Goal: Task Accomplishment & Management: Complete application form

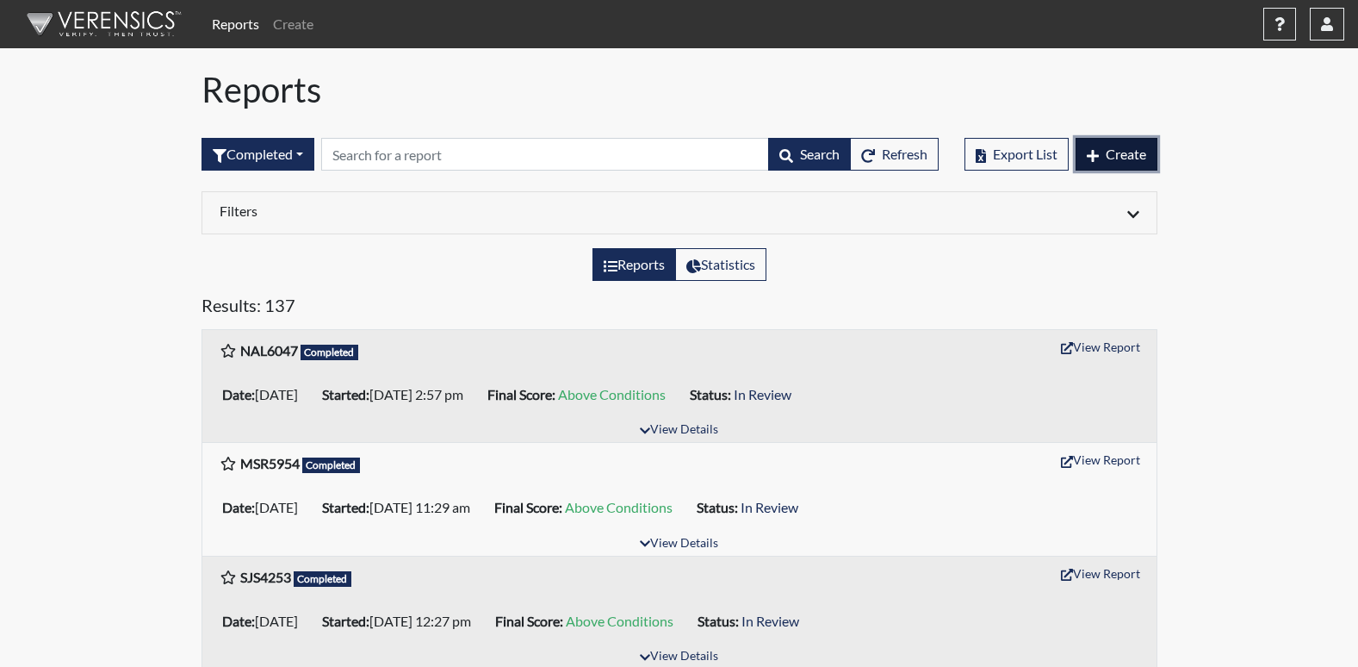
click at [1112, 151] on span "Create" at bounding box center [1126, 154] width 40 height 16
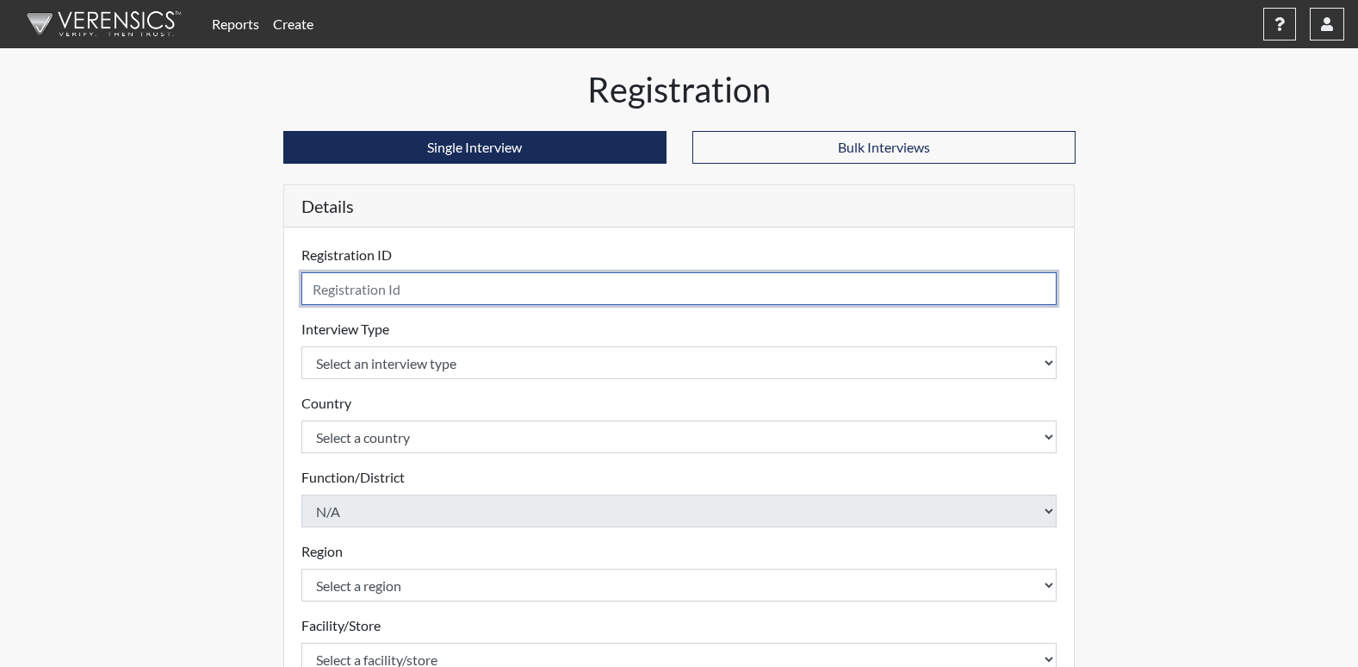
click at [369, 290] on input "text" at bounding box center [679, 288] width 756 height 33
type input "RG1422"
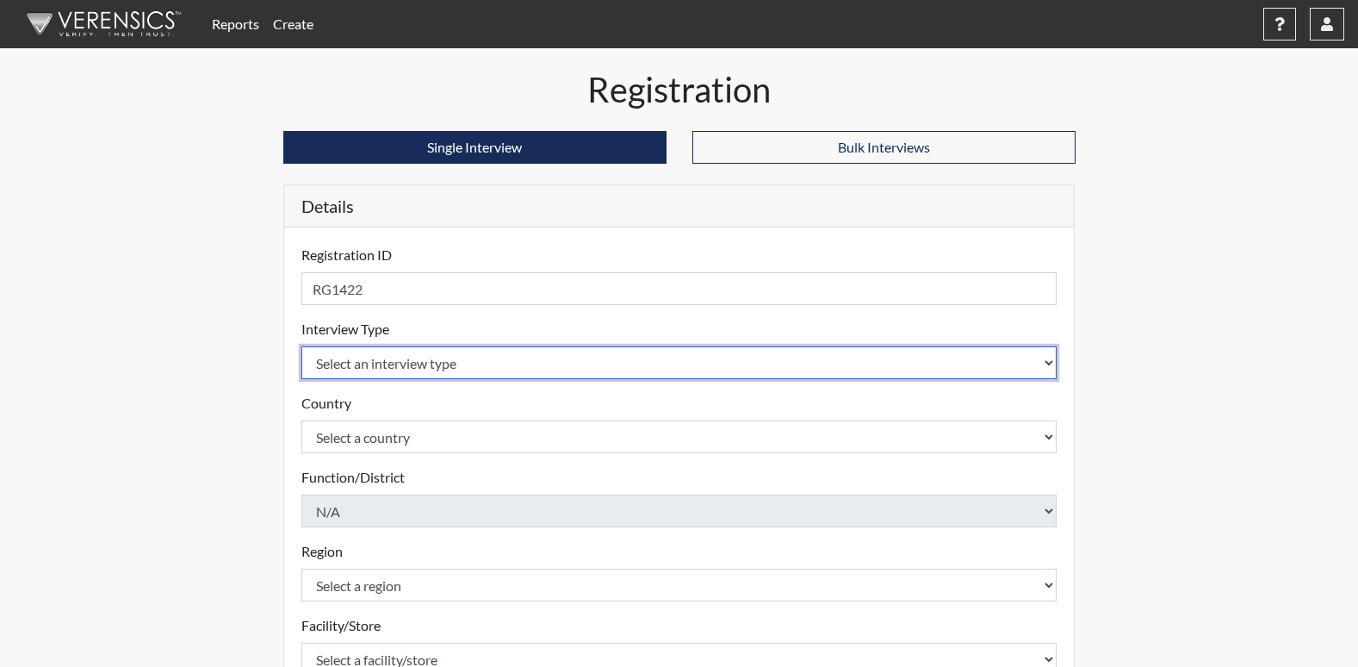
click at [349, 357] on select "Select an interview type Corrections Pre-Employment" at bounding box center [679, 362] width 756 height 33
select select "ff733e93-e1bf-11ea-9c9f-0eff0cf7eb8f"
click at [301, 346] on select "Select an interview type Corrections Pre-Employment" at bounding box center [679, 362] width 756 height 33
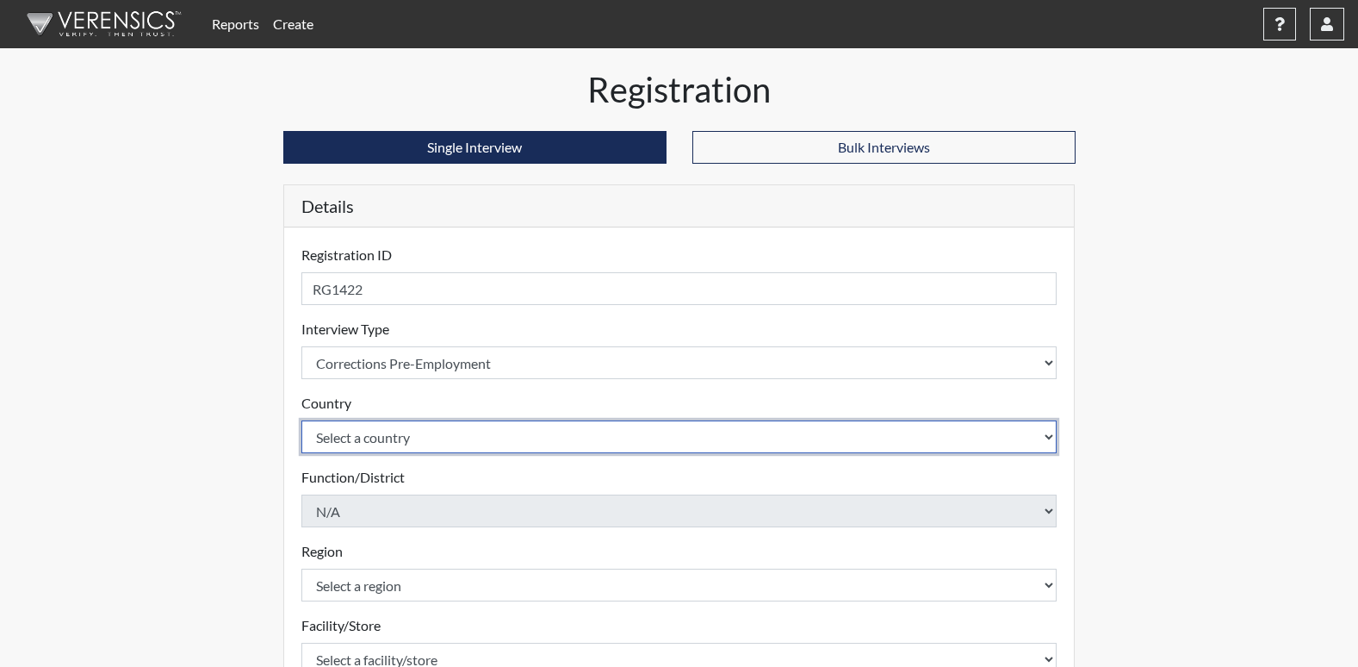
click at [387, 443] on select "Select a country [GEOGRAPHIC_DATA] [GEOGRAPHIC_DATA]" at bounding box center [679, 436] width 756 height 33
select select "united-states-of-[GEOGRAPHIC_DATA]"
click at [301, 420] on select "Select a country [GEOGRAPHIC_DATA] [GEOGRAPHIC_DATA]" at bounding box center [679, 436] width 756 height 33
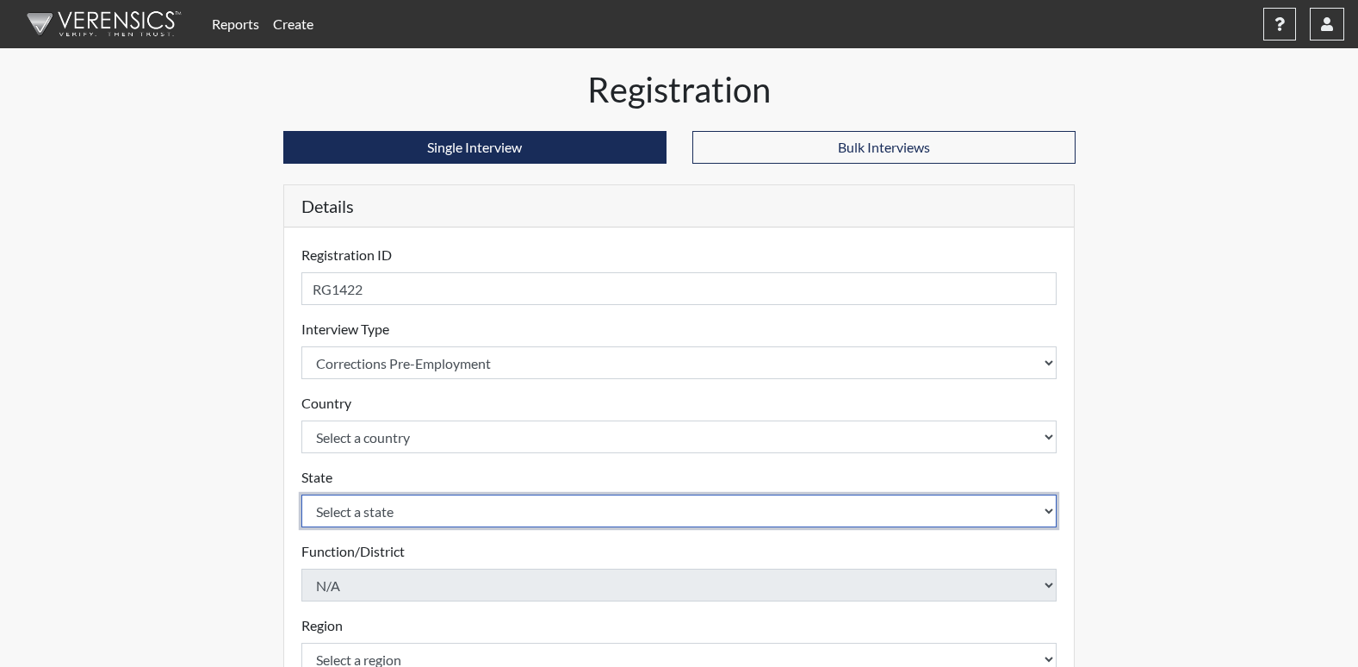
click at [367, 510] on select "Select a state [US_STATE] [US_STATE] [US_STATE] [US_STATE] [US_STATE] [US_STATE…" at bounding box center [679, 510] width 756 height 33
select select "GA"
click at [301, 494] on select "Select a state [US_STATE] [US_STATE] [US_STATE] [US_STATE] [US_STATE] [US_STATE…" at bounding box center [679, 510] width 756 height 33
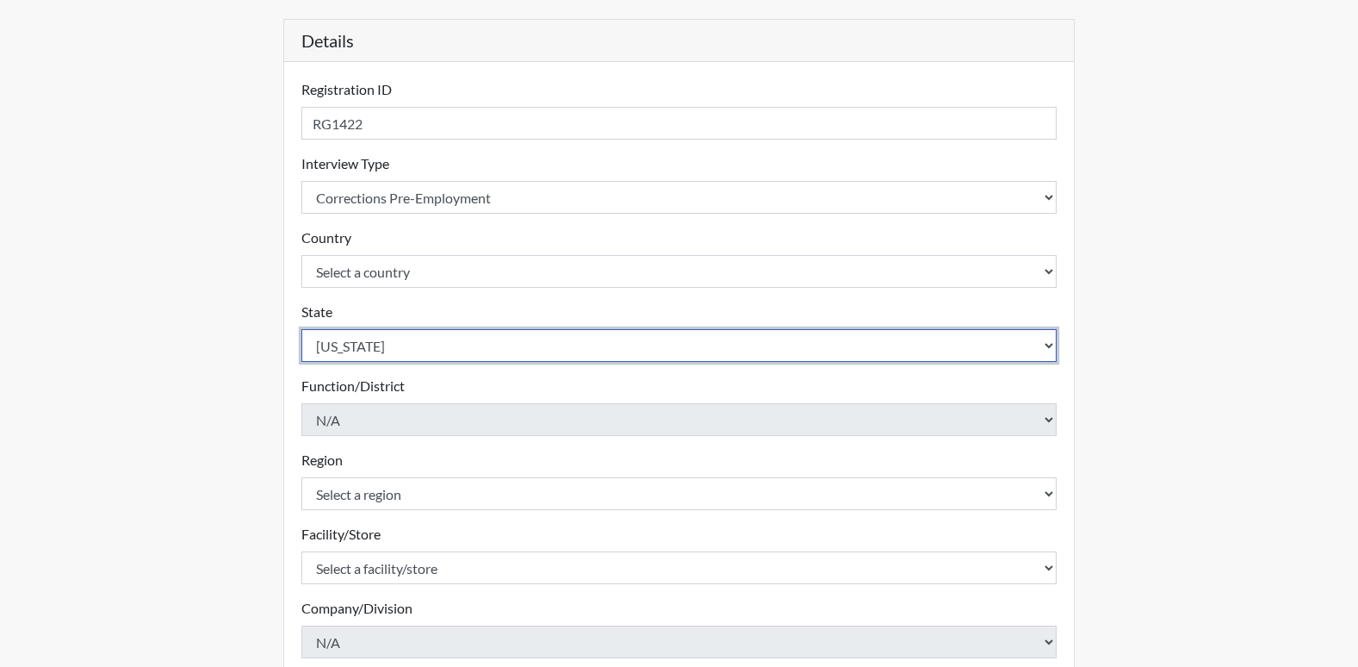
scroll to position [172, 0]
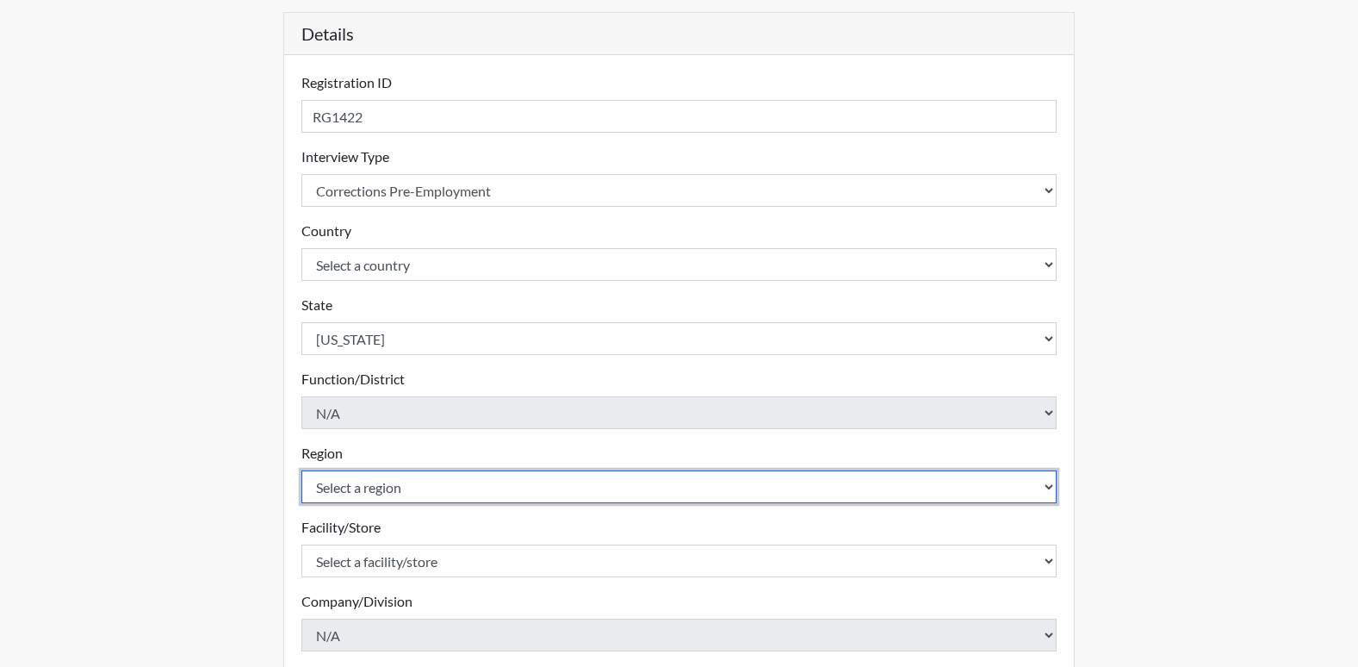
click at [357, 491] on select "Select a region [GEOGRAPHIC_DATA]" at bounding box center [679, 486] width 756 height 33
select select "8bdab1f8-09d2-48bf-ae6d-f2dae3084107"
click at [301, 470] on select "Select a region [GEOGRAPHIC_DATA]" at bounding box center [679, 486] width 756 height 33
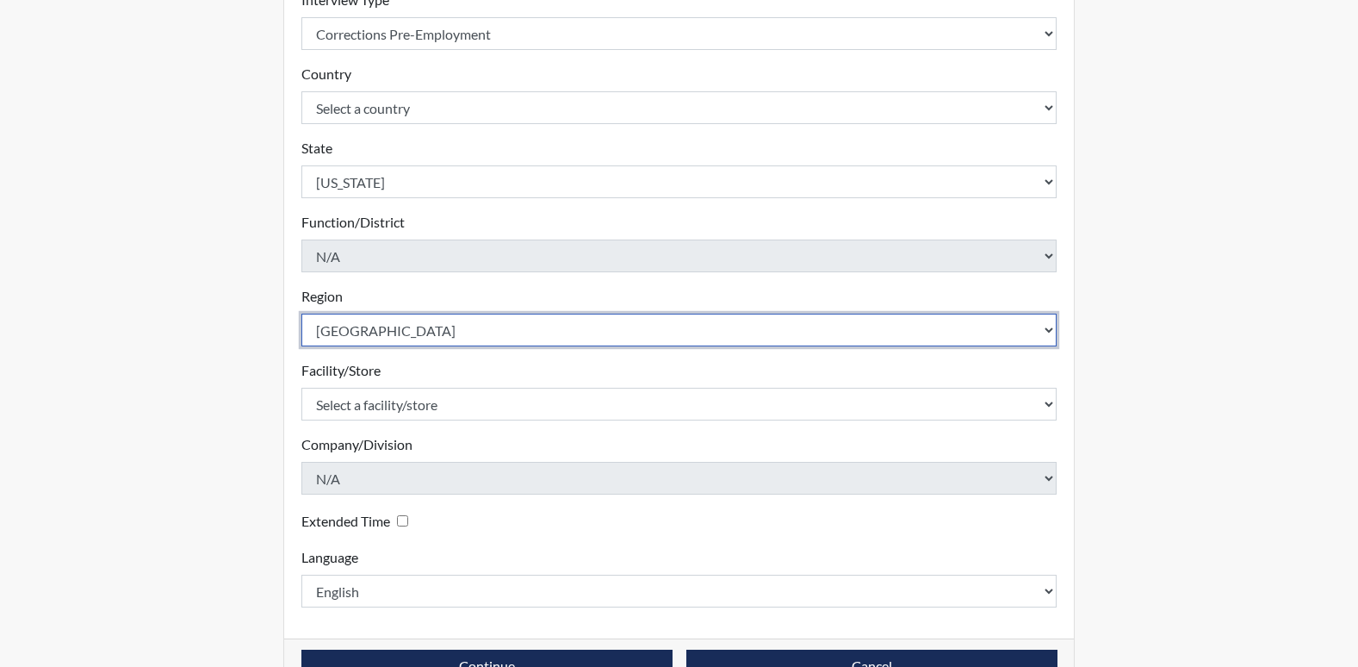
scroll to position [344, 0]
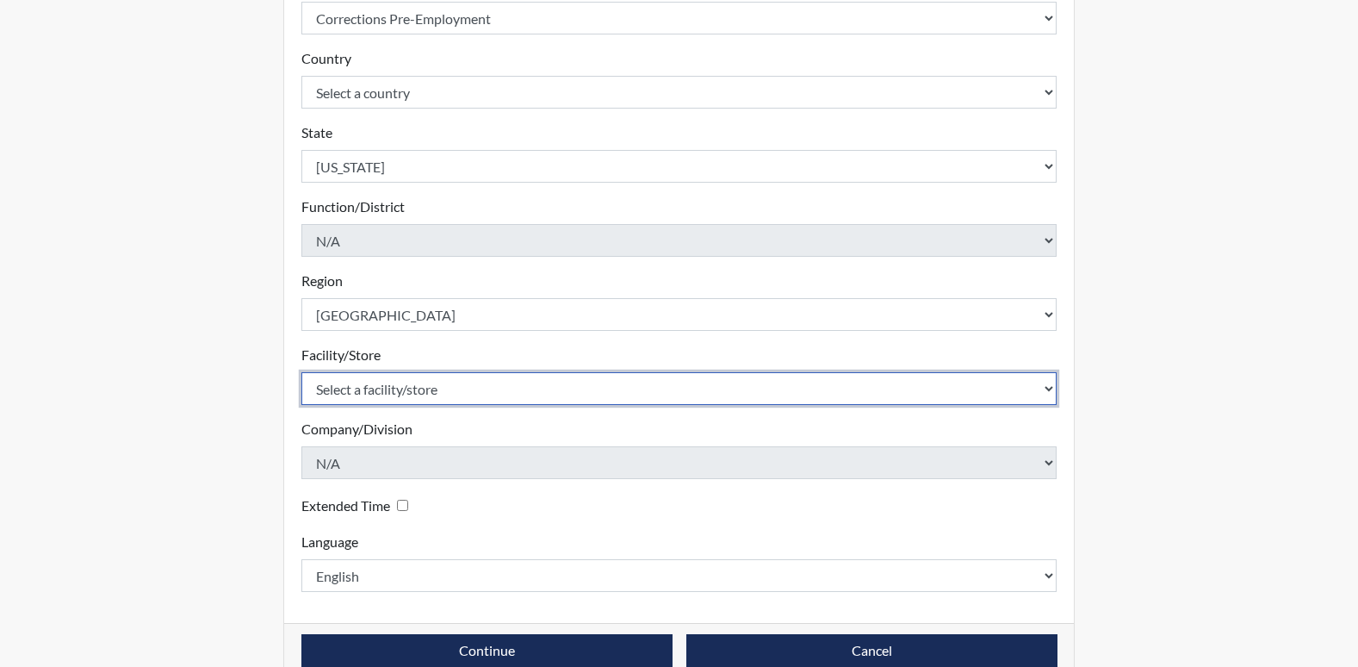
click at [381, 385] on select "Select a facility/store [US_STATE][GEOGRAPHIC_DATA]" at bounding box center [679, 388] width 756 height 33
select select "fe407943-bc9d-4ba8-82b2-0fc87c71e18f"
click at [301, 372] on select "Select a facility/store [US_STATE][GEOGRAPHIC_DATA]" at bounding box center [679, 388] width 756 height 33
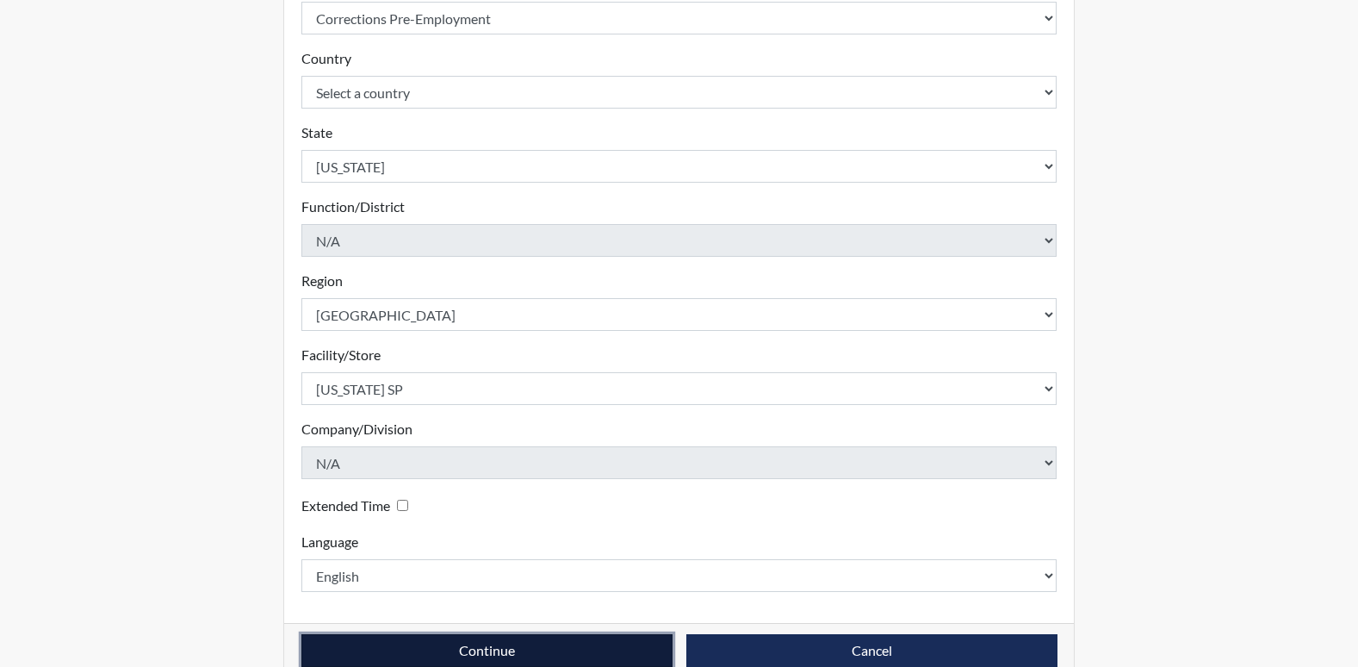
click at [392, 647] on button "Continue" at bounding box center [486, 650] width 371 height 33
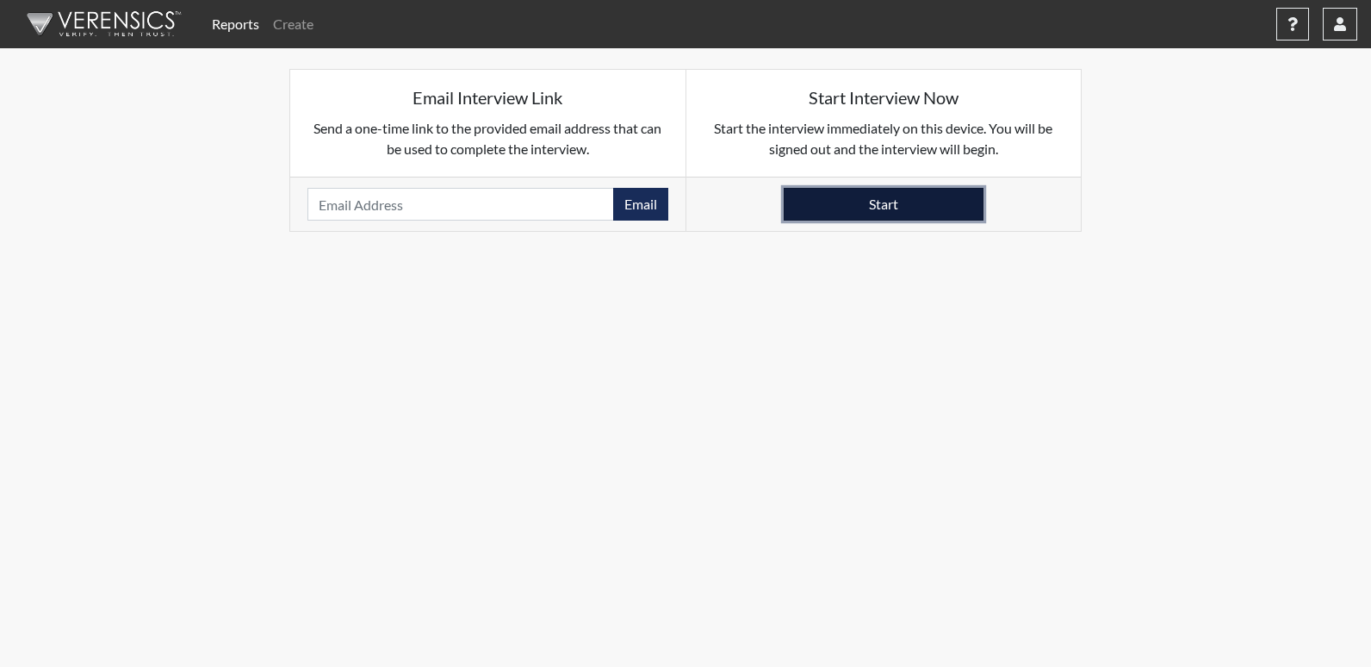
click at [871, 208] on button "Start" at bounding box center [884, 204] width 200 height 33
